Goal: Task Accomplishment & Management: Use online tool/utility

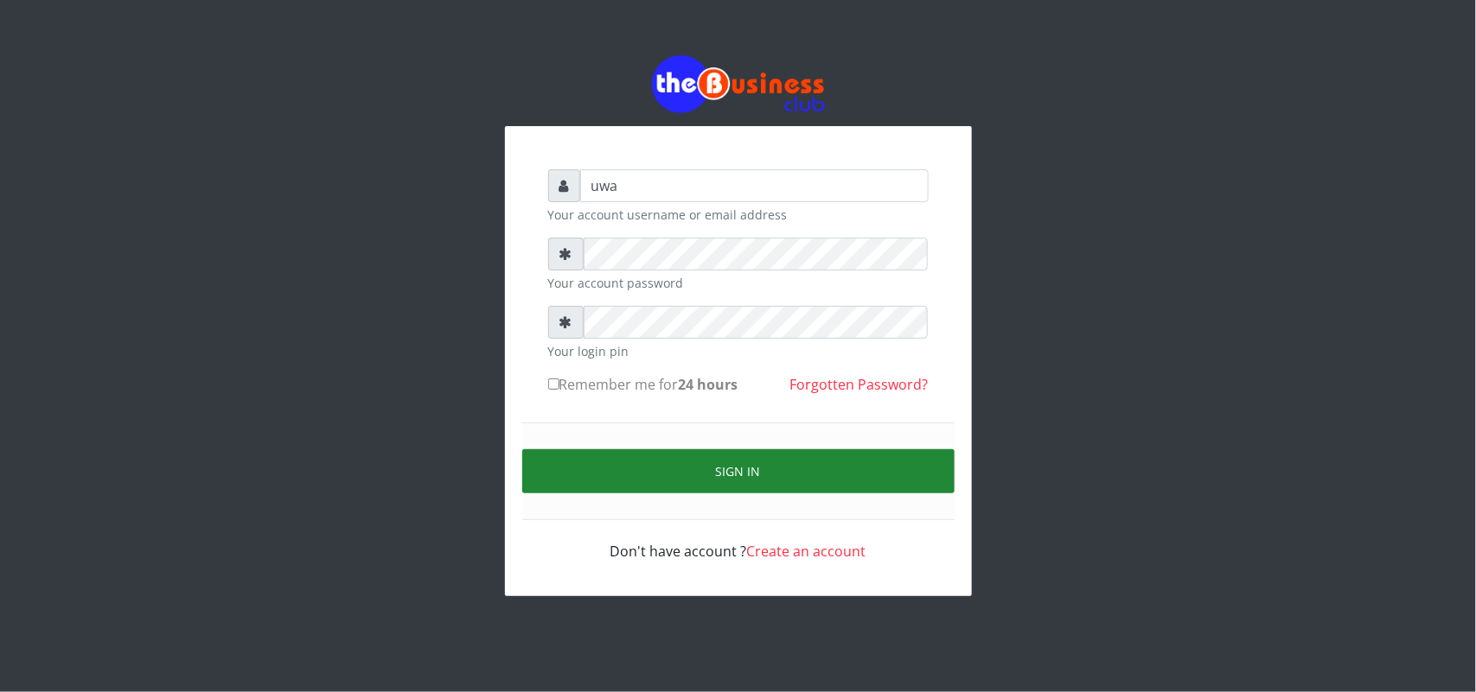
type input "uwa"
click at [737, 462] on button "Sign in" at bounding box center [738, 472] width 432 height 44
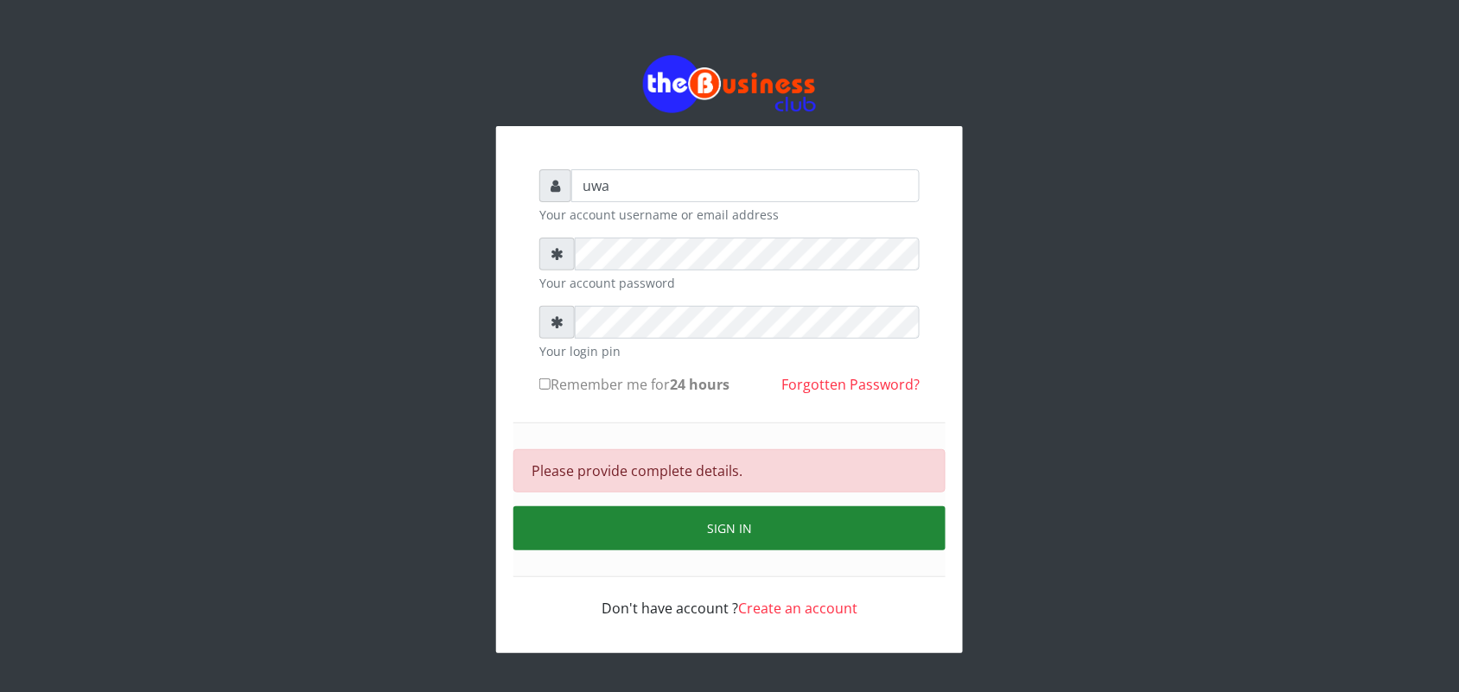
click at [716, 529] on button "Sign in" at bounding box center [729, 529] width 432 height 44
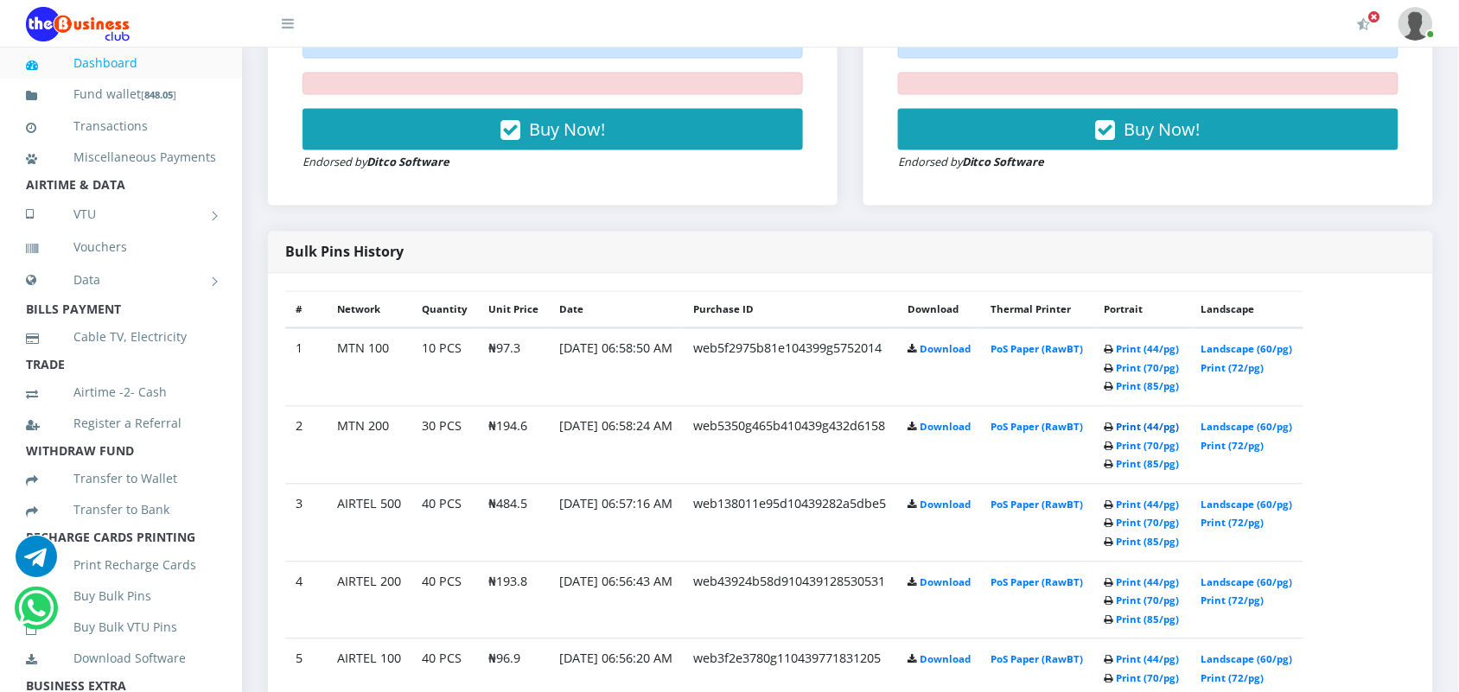
scroll to position [788, 0]
click at [1165, 424] on link "Print (44/pg)" at bounding box center [1148, 427] width 63 height 13
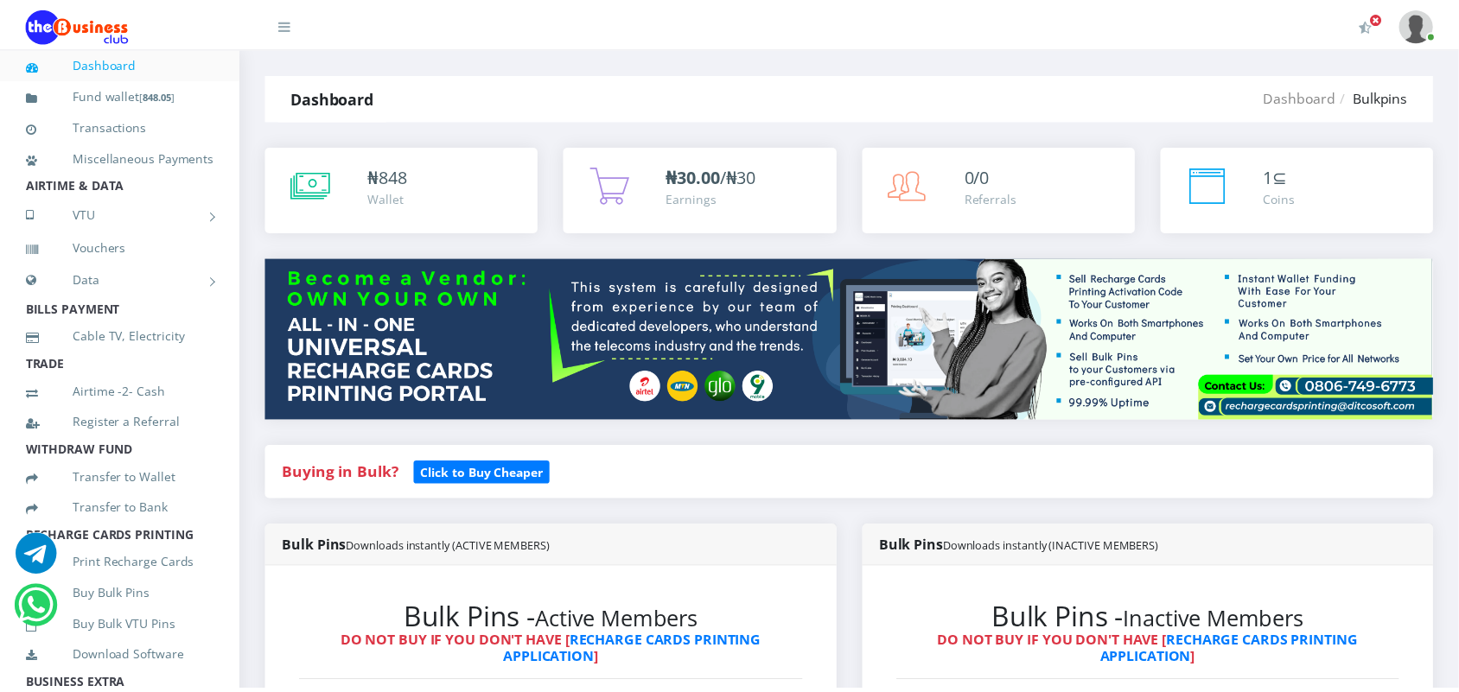
scroll to position [788, 0]
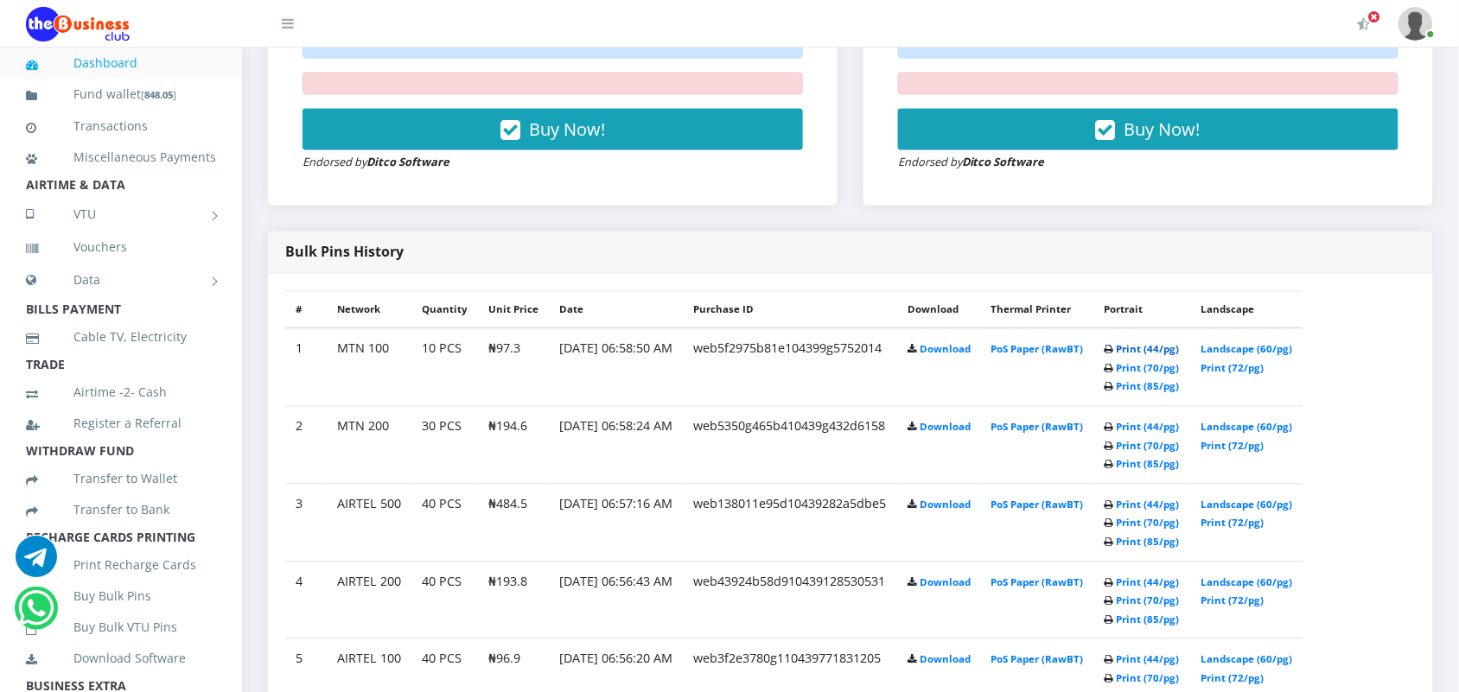
click at [1159, 347] on link "Print (44/pg)" at bounding box center [1148, 349] width 63 height 13
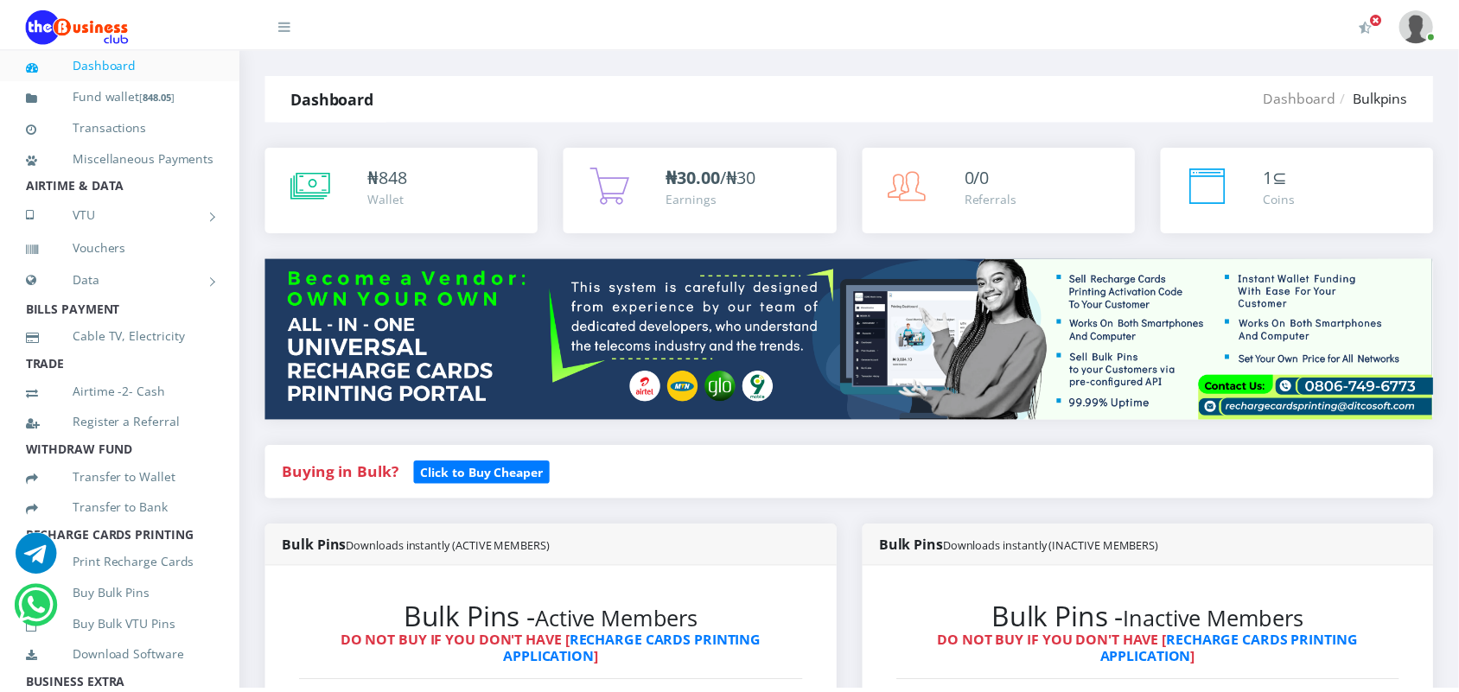
scroll to position [788, 0]
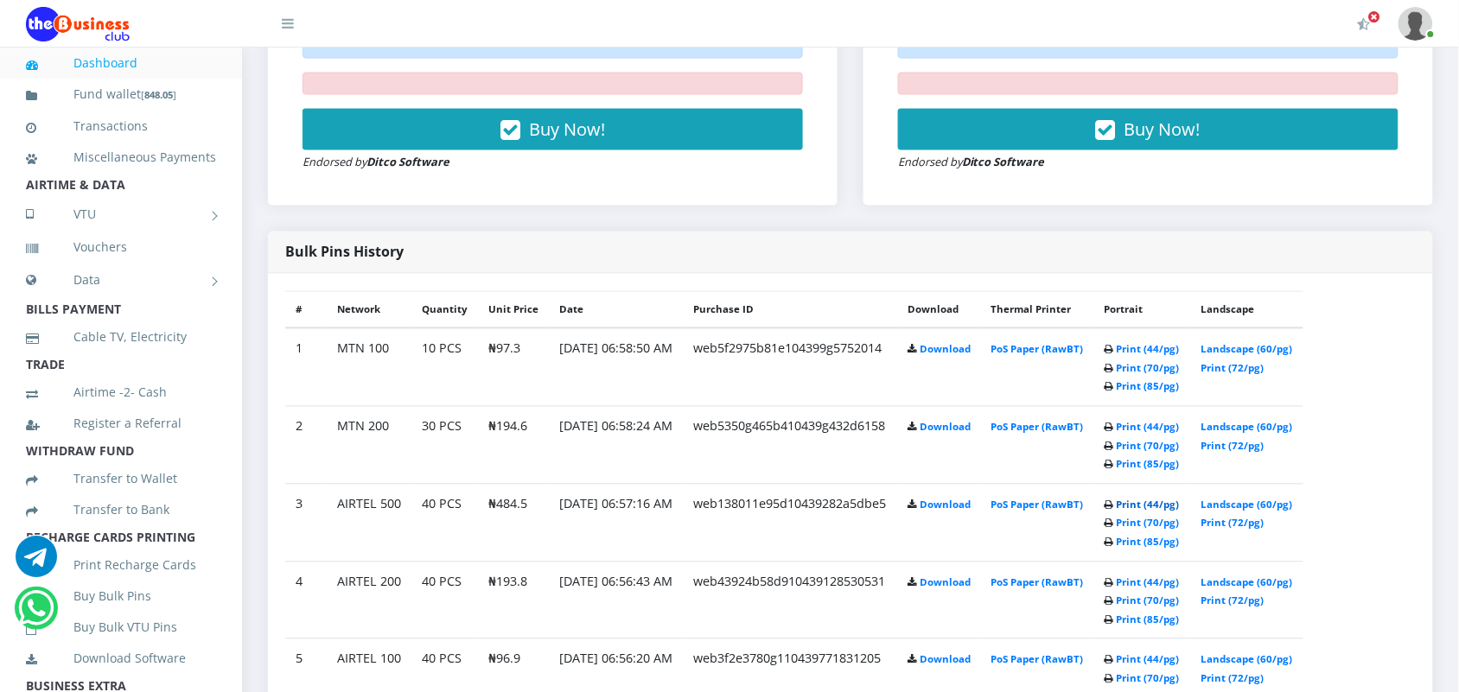
click at [1161, 501] on link "Print (44/pg)" at bounding box center [1148, 505] width 63 height 13
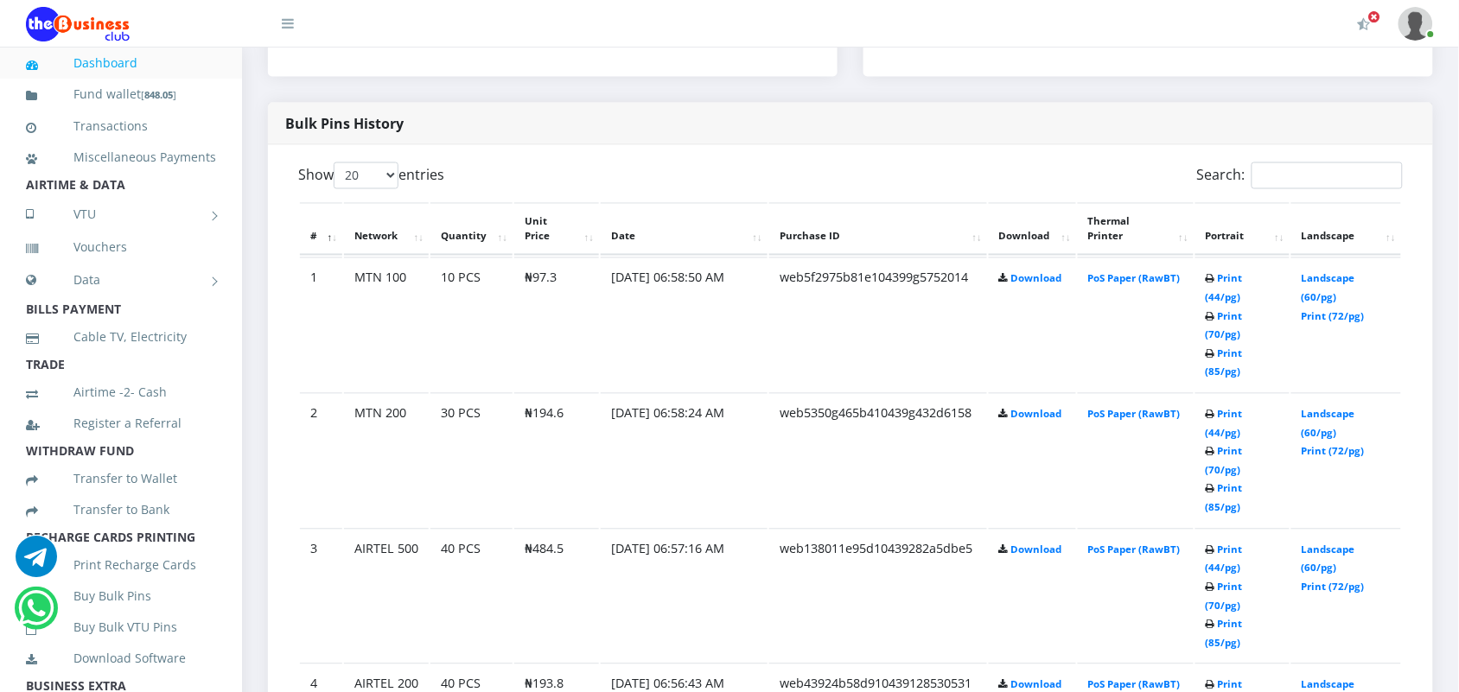
scroll to position [841, 0]
click at [1159, 396] on td "PoS Paper (RawBT)" at bounding box center [1136, 463] width 116 height 134
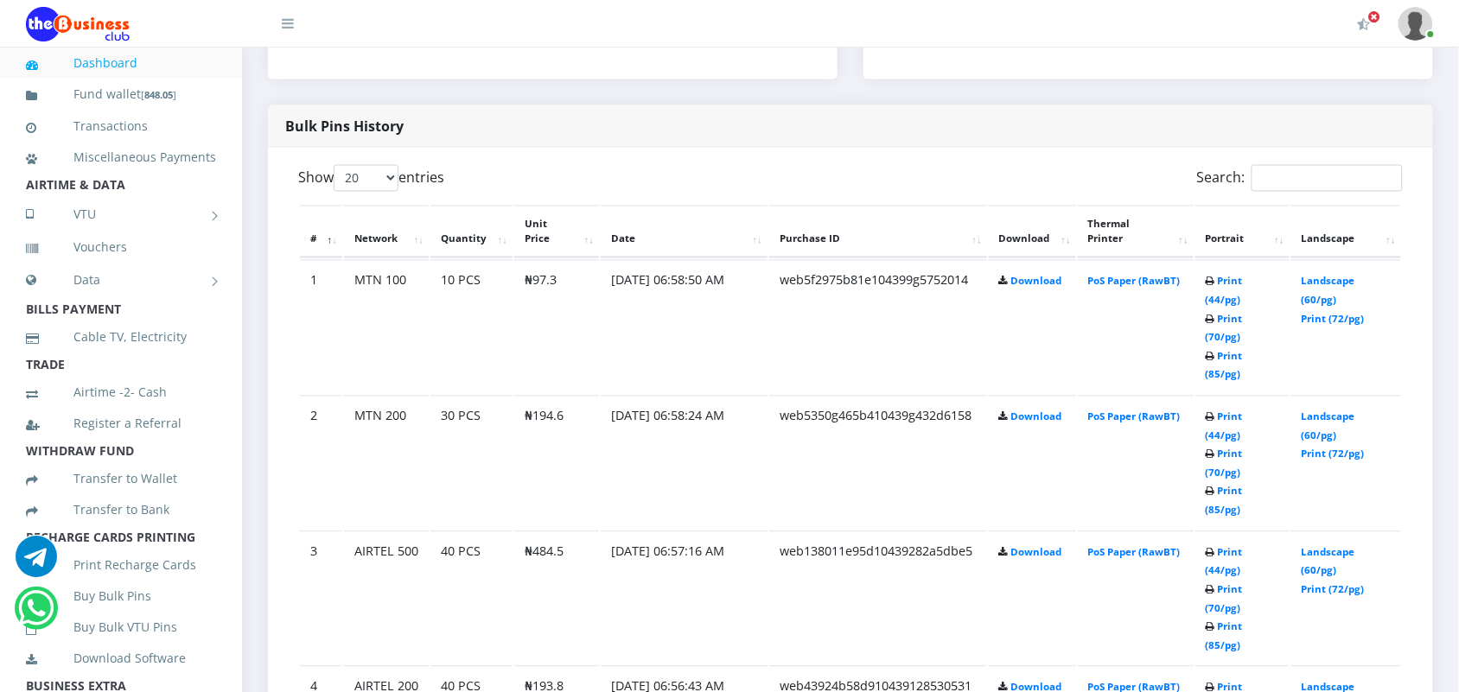
click at [1159, 396] on td "PoS Paper (RawBT)" at bounding box center [1136, 463] width 116 height 134
click at [1216, 546] on link "Print (44/pg)" at bounding box center [1224, 562] width 37 height 32
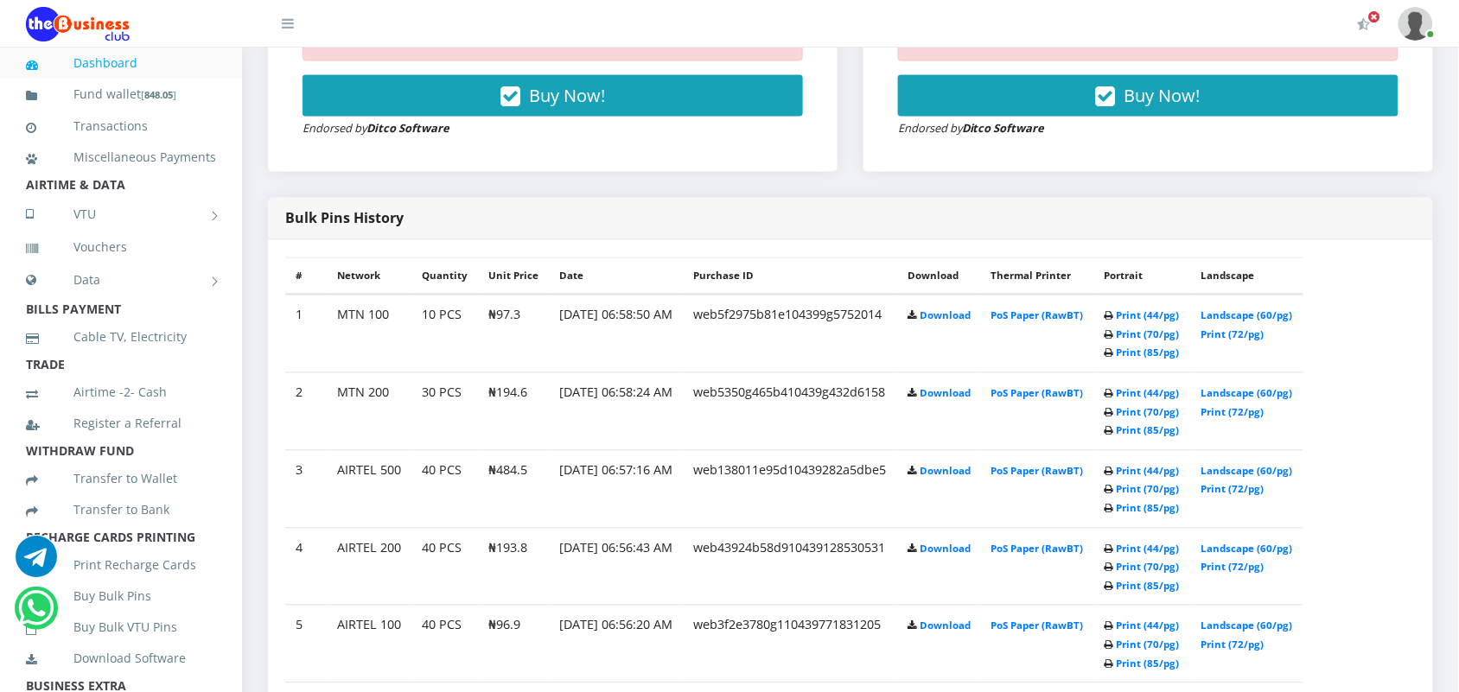
scroll to position [864, 0]
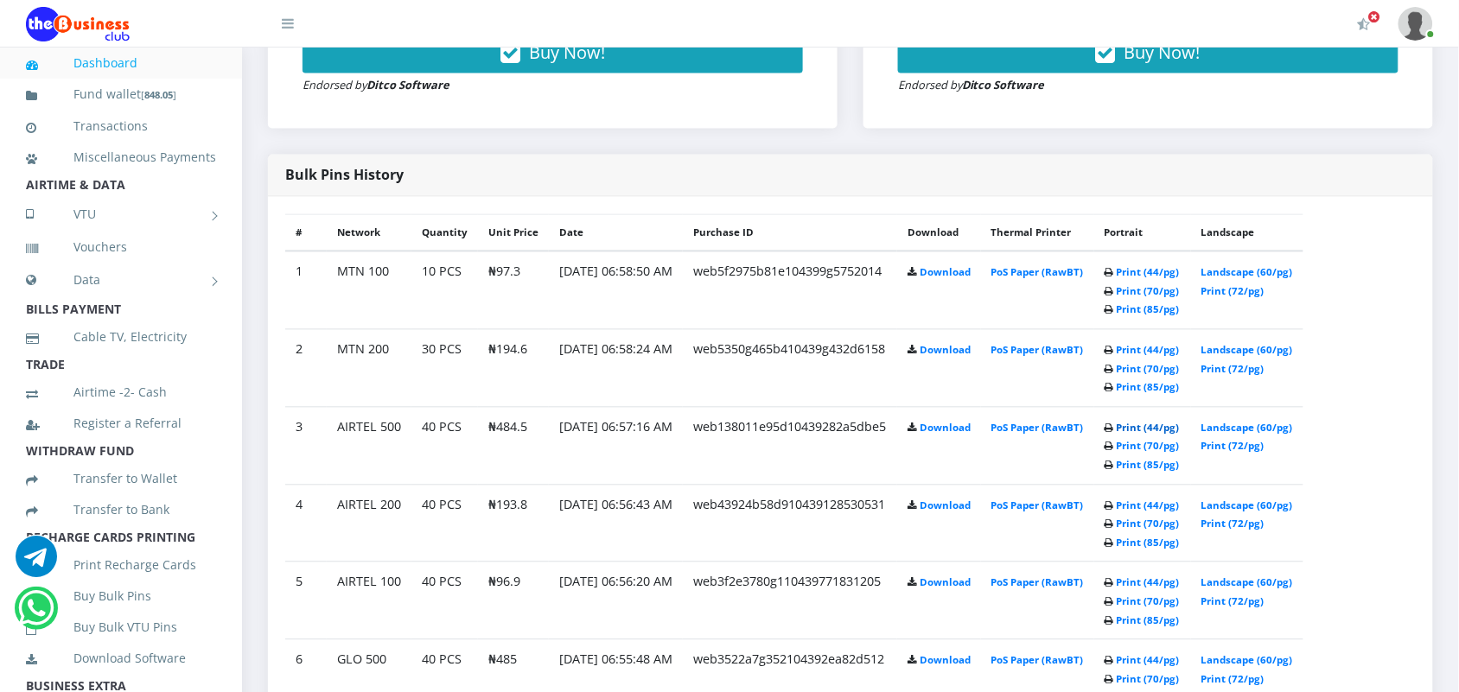
click at [1158, 428] on link "Print (44/pg)" at bounding box center [1148, 428] width 63 height 13
click at [1158, 429] on link "Print (44/pg)" at bounding box center [1148, 428] width 63 height 13
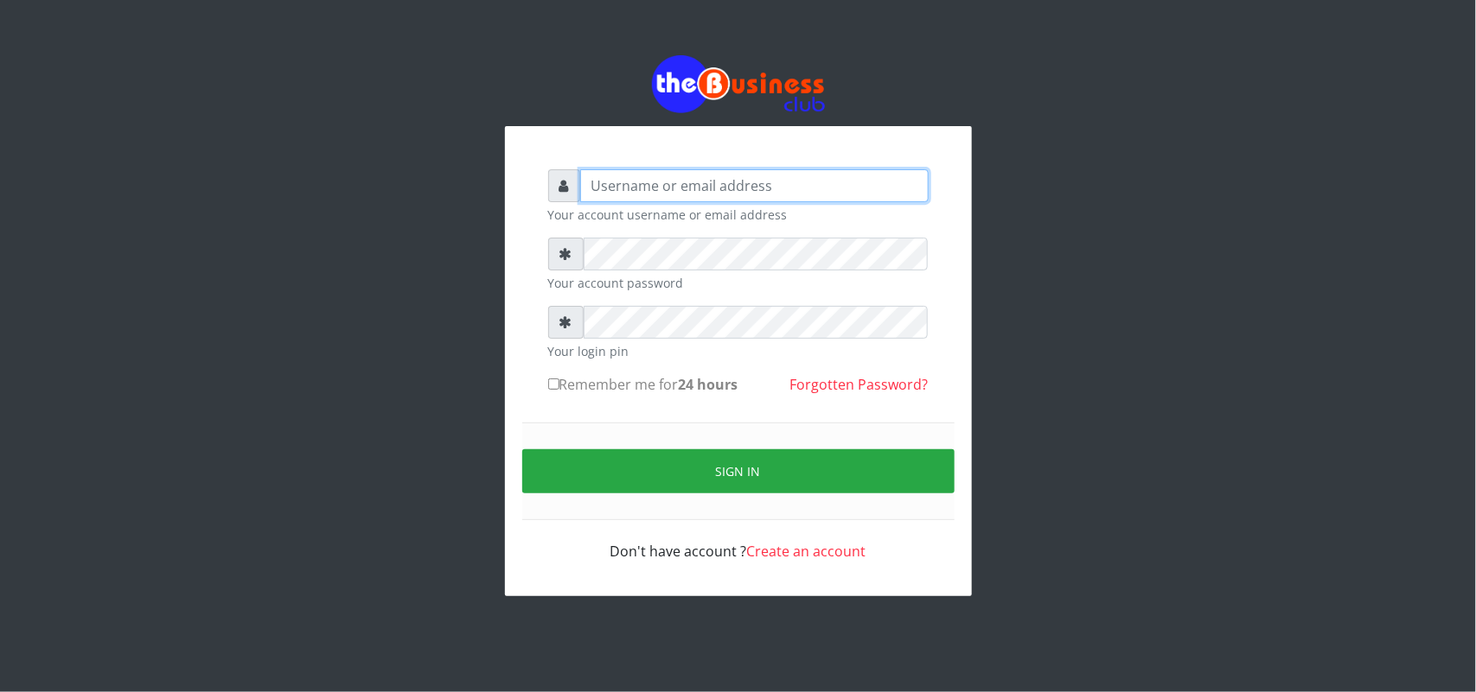
type input "uwa"
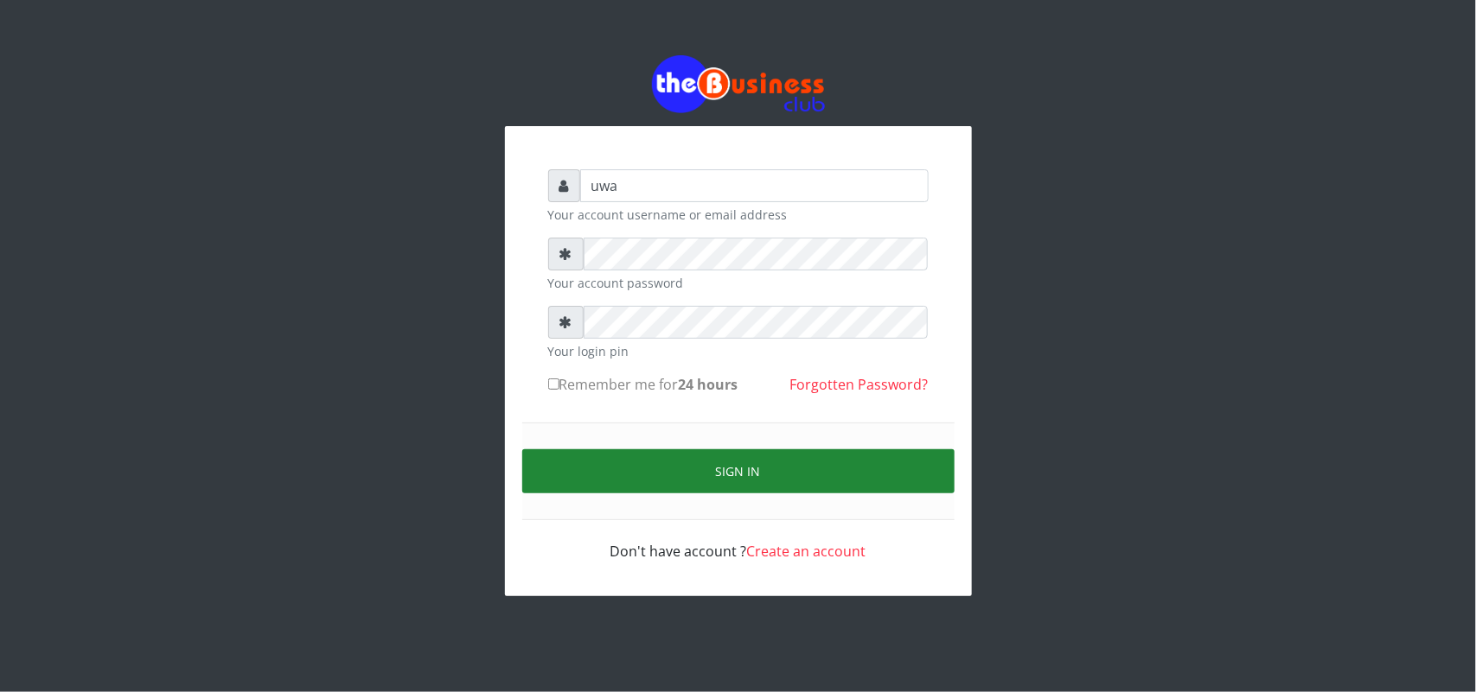
click at [728, 461] on button "Sign in" at bounding box center [738, 472] width 432 height 44
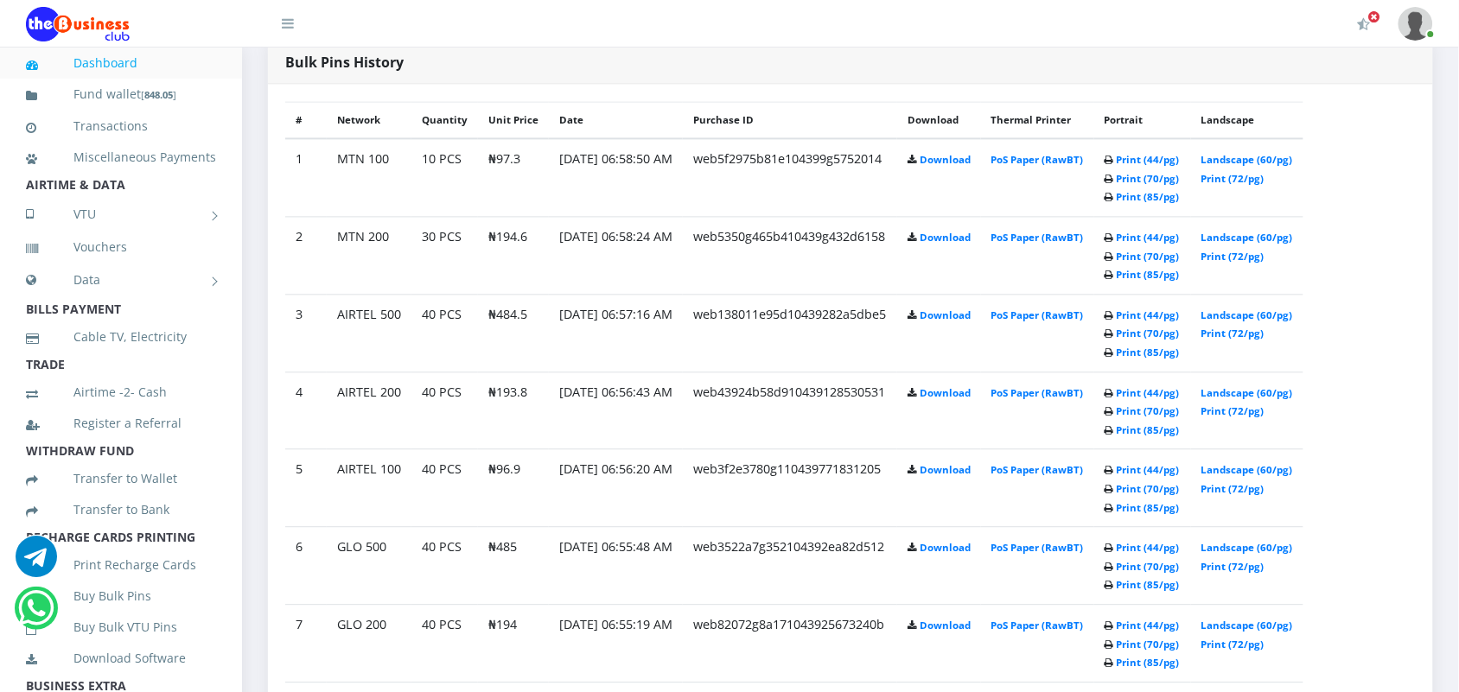
scroll to position [994, 0]
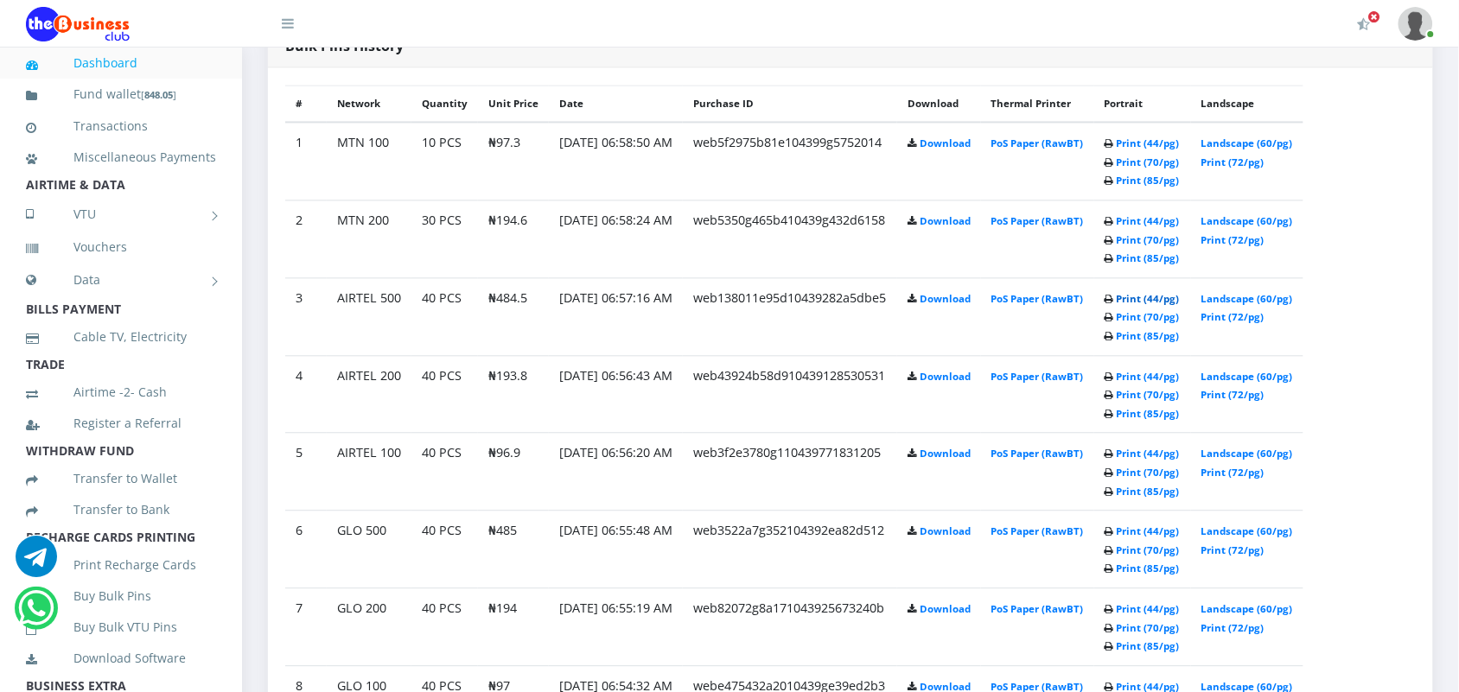
click at [1160, 292] on link "Print (44/pg)" at bounding box center [1148, 298] width 63 height 13
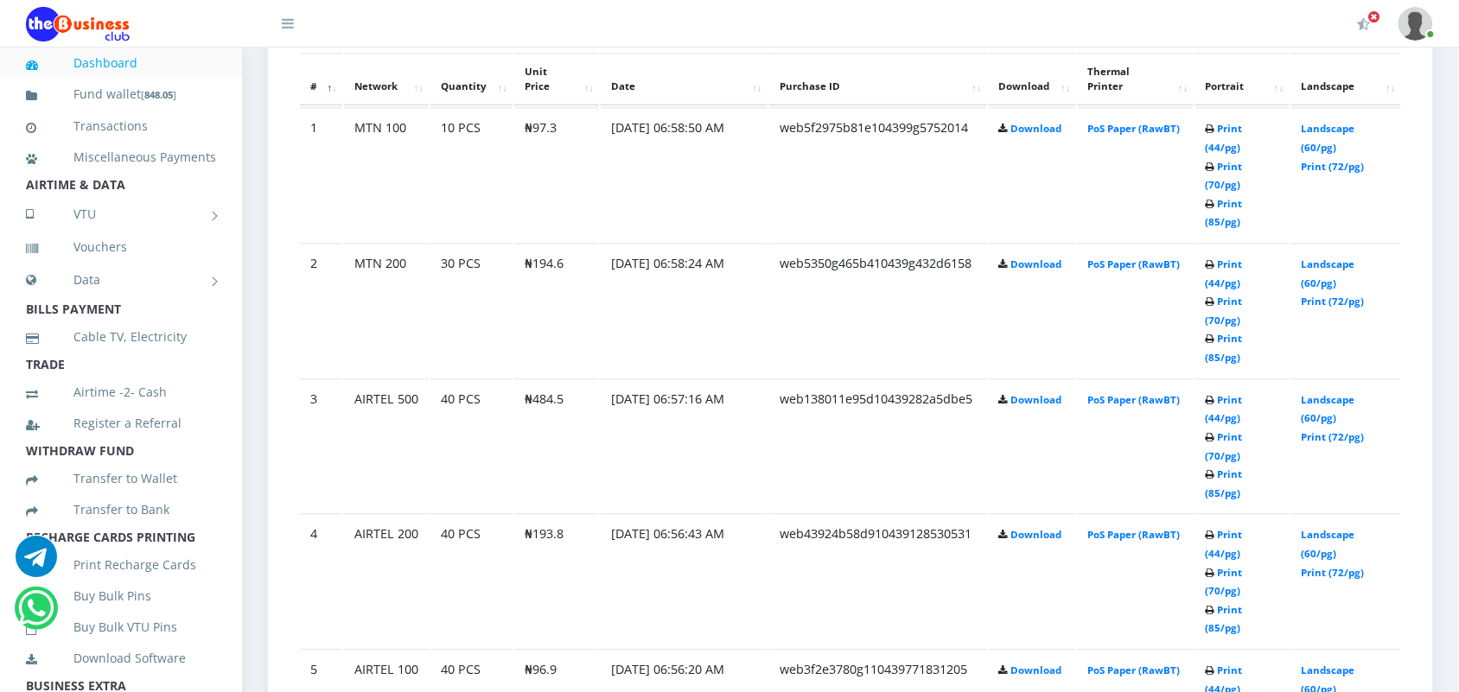
click at [1163, 379] on td "PoS Paper (RawBT)" at bounding box center [1136, 446] width 116 height 134
click at [1226, 528] on link "Print (44/pg)" at bounding box center [1224, 544] width 37 height 32
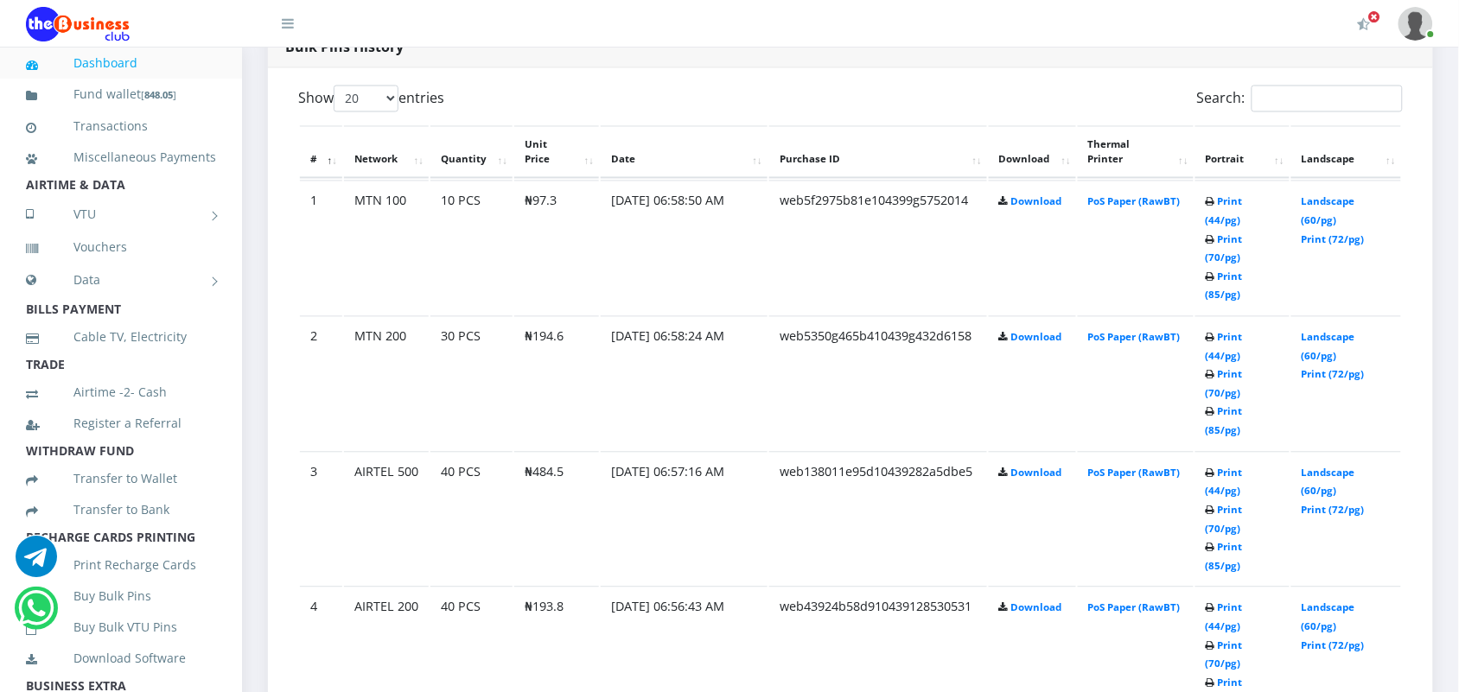
scroll to position [994, 0]
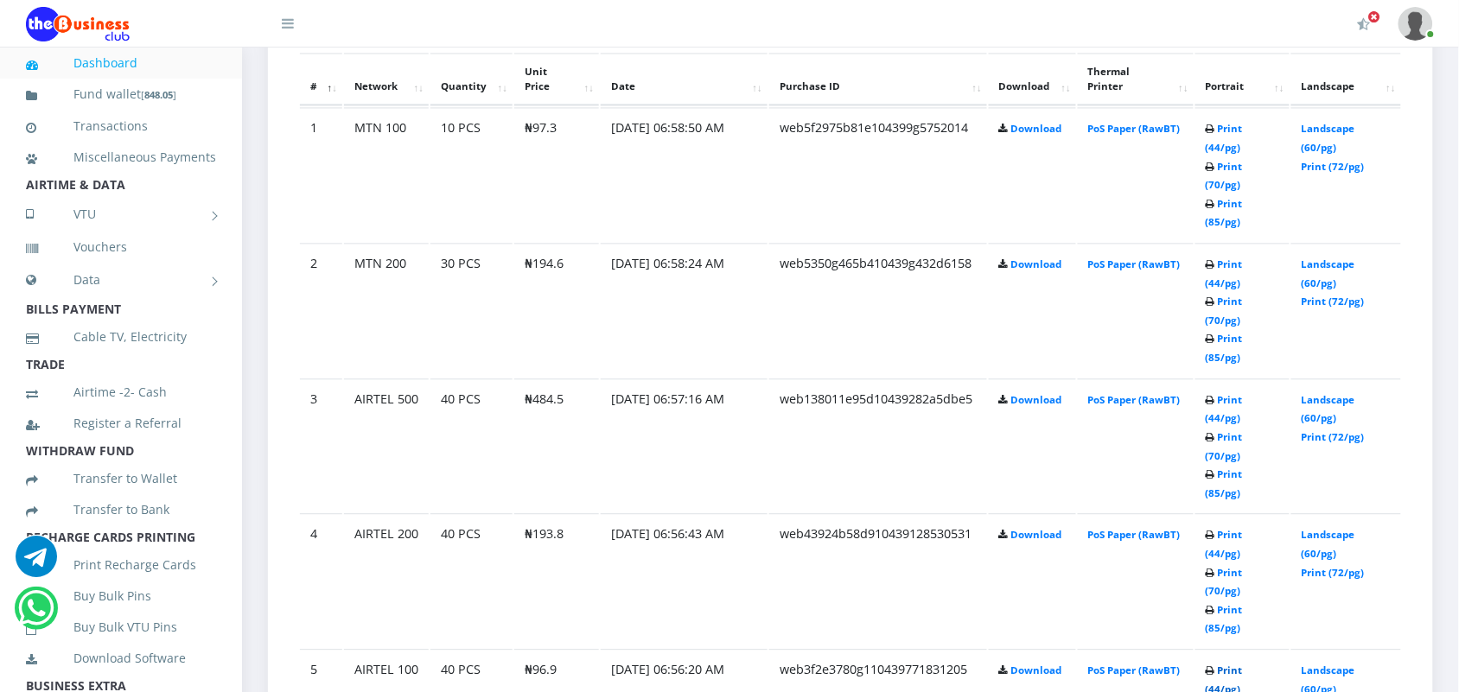
click at [1223, 664] on link "Print (44/pg)" at bounding box center [1224, 680] width 37 height 32
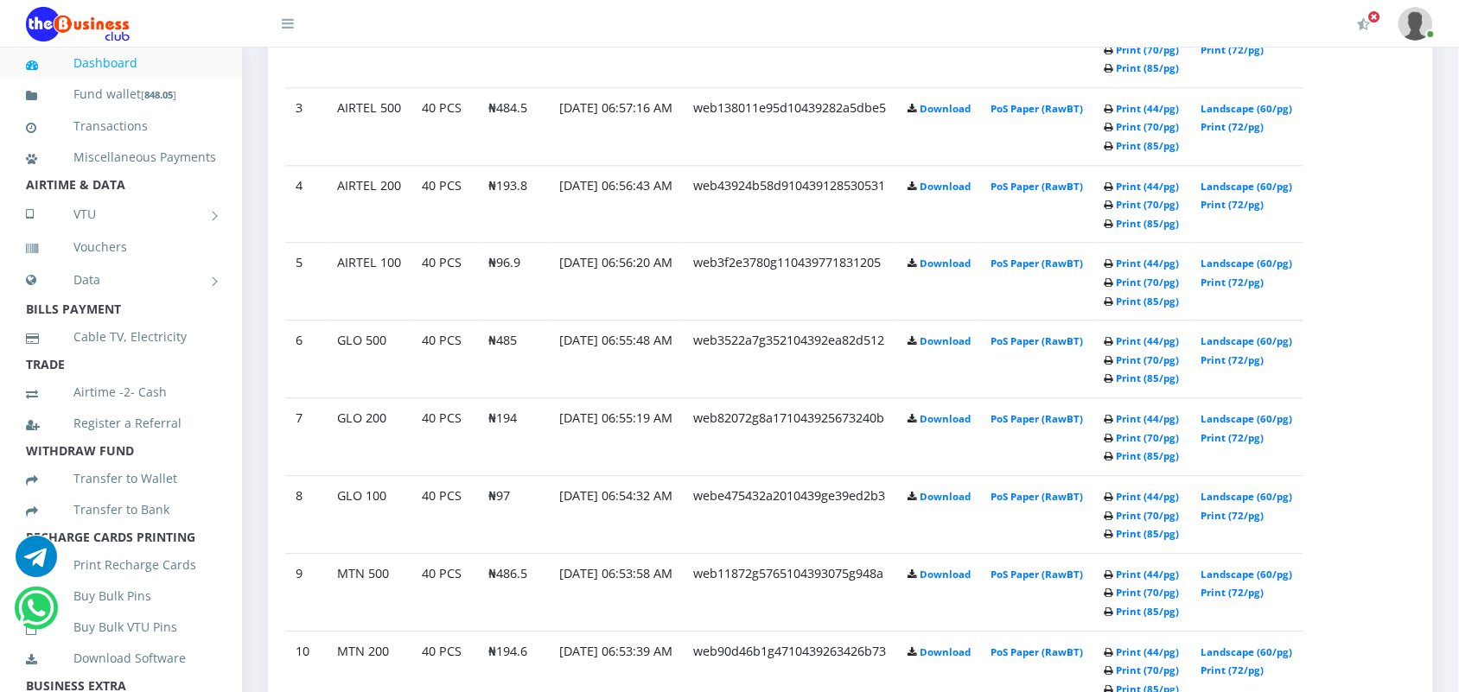
scroll to position [1038, 0]
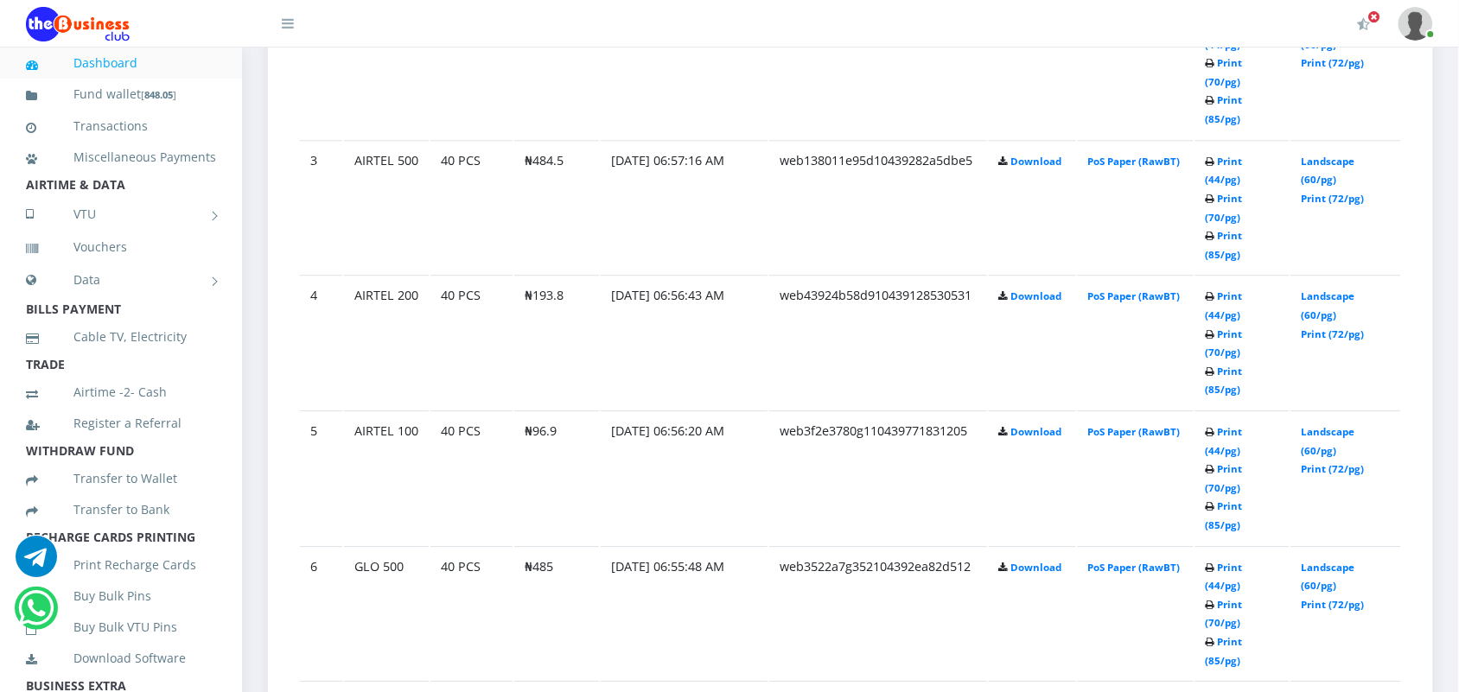
scroll to position [1236, 0]
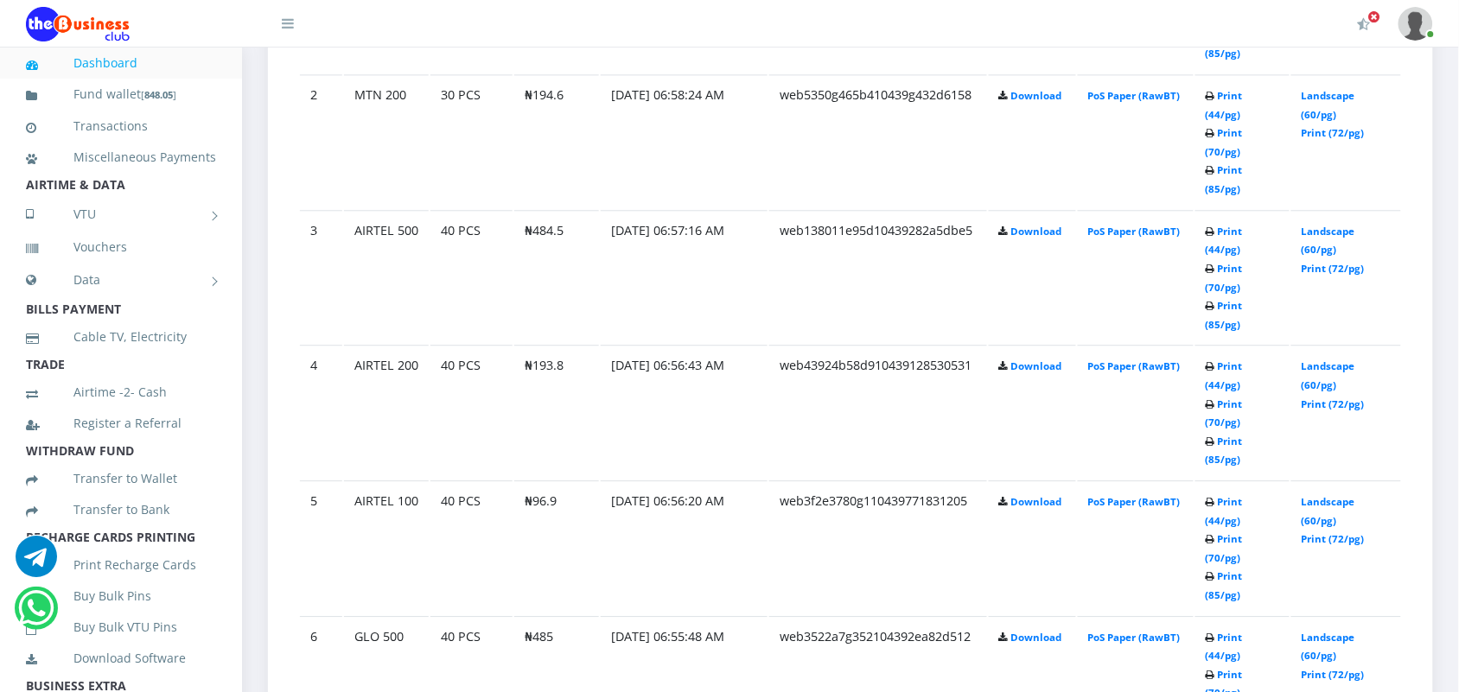
scroll to position [1236, 0]
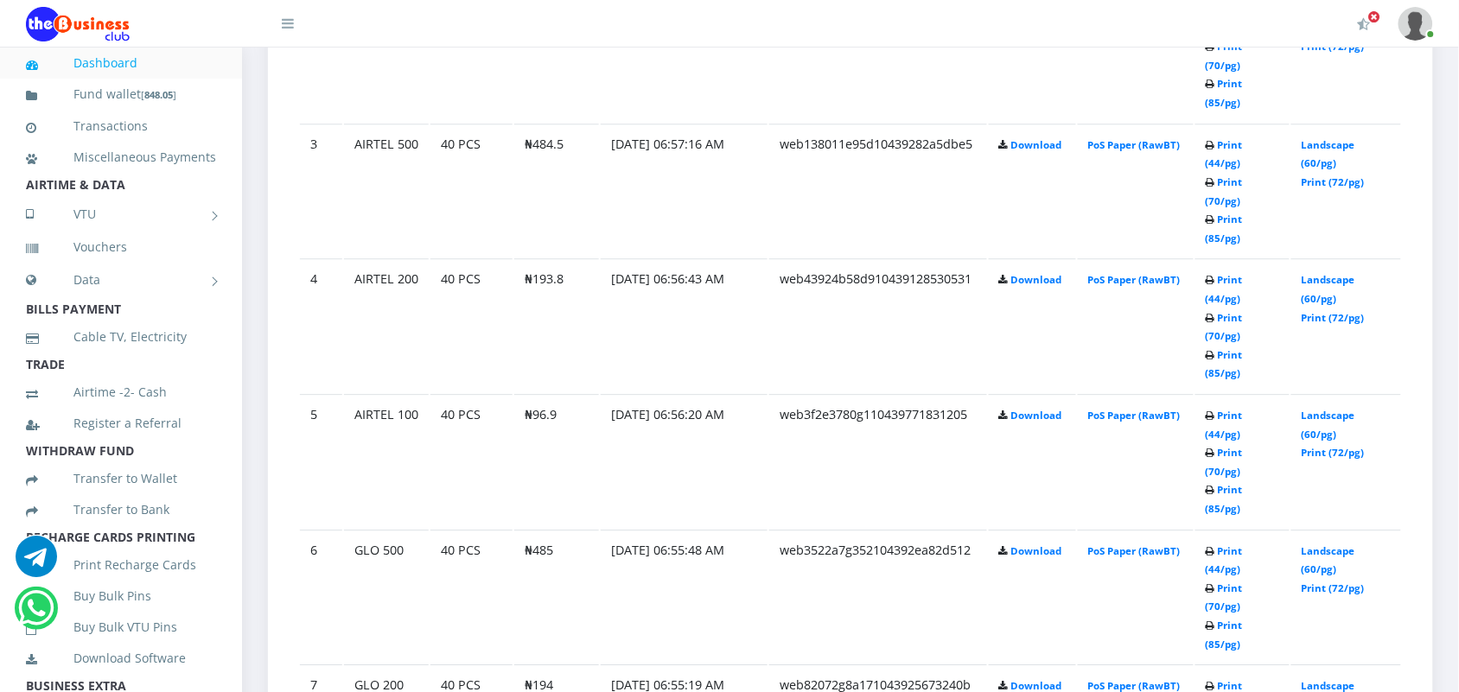
scroll to position [1292, 0]
